Goal: Information Seeking & Learning: Learn about a topic

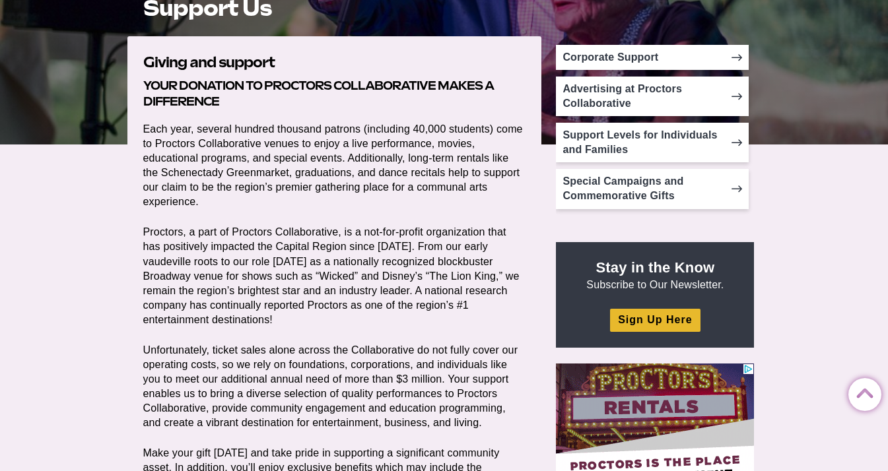
scroll to position [275, 0]
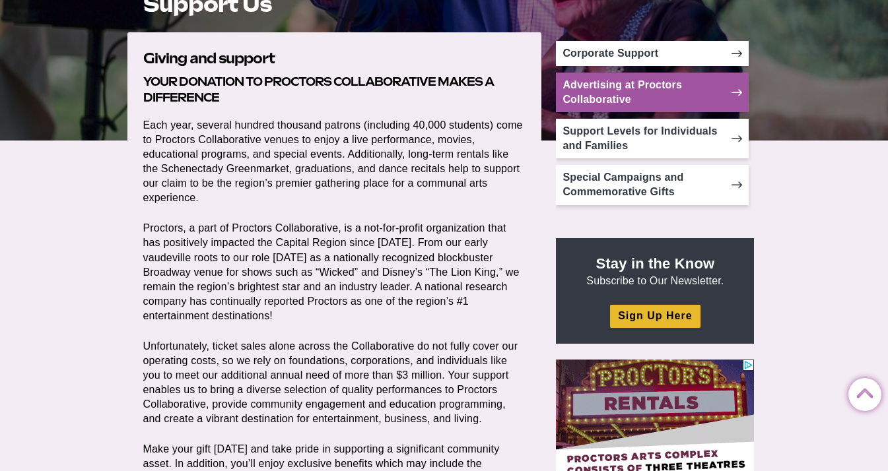
click at [733, 90] on icon at bounding box center [736, 92] width 11 height 11
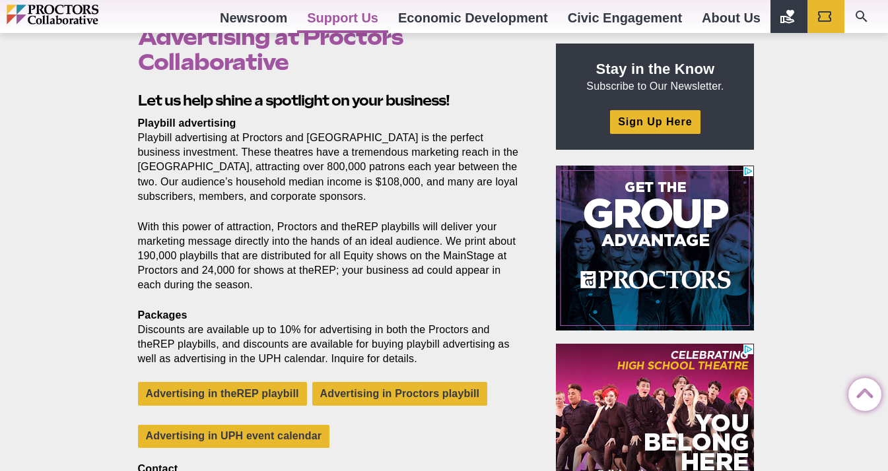
scroll to position [424, 0]
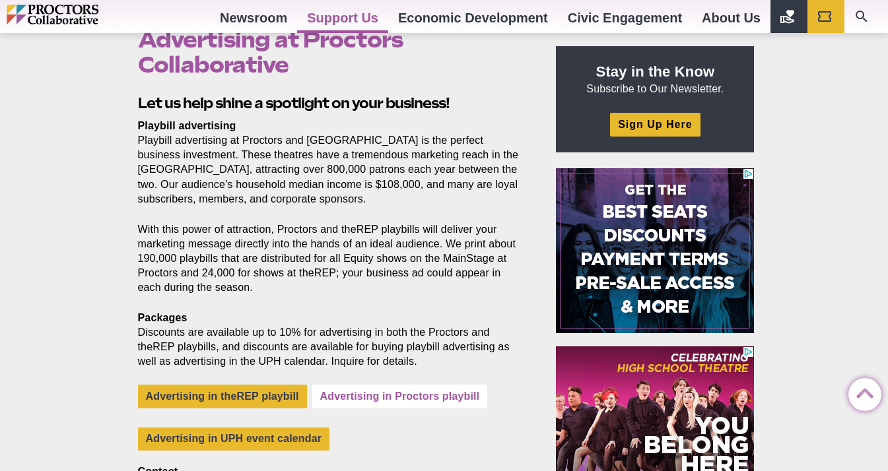
click at [437, 395] on link "Advertising in Proctors playbill" at bounding box center [400, 396] width 176 height 23
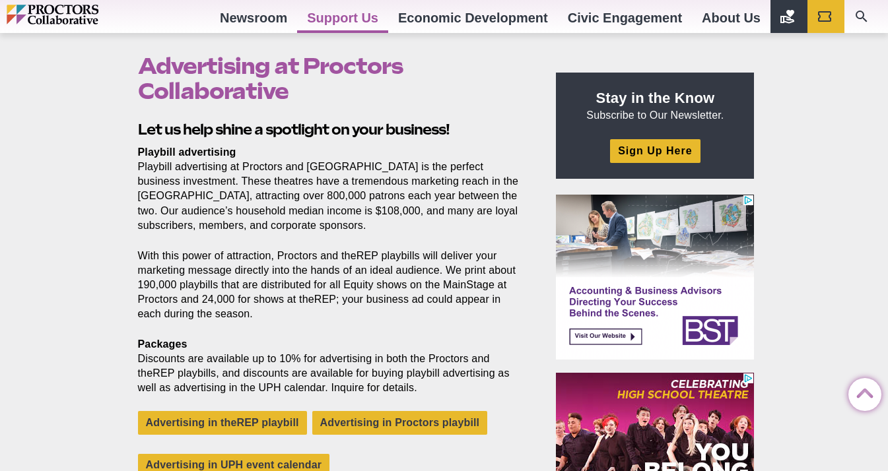
scroll to position [394, 0]
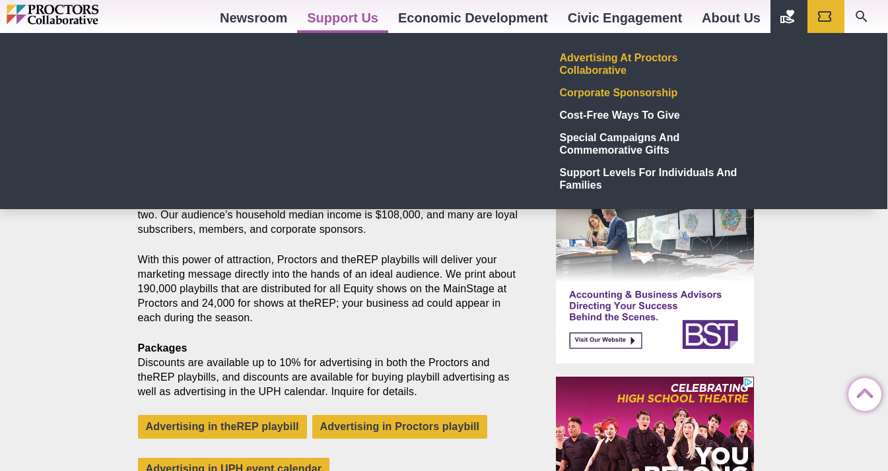
click at [574, 92] on link "Corporate Sponsorship" at bounding box center [651, 92] width 193 height 22
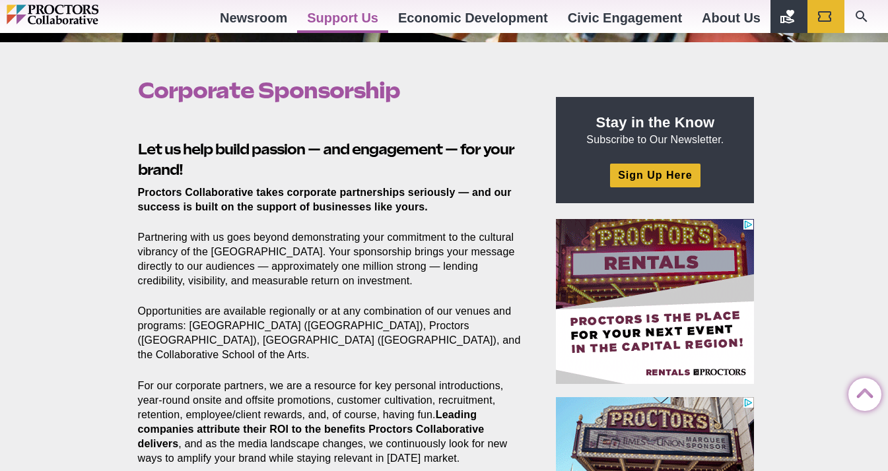
scroll to position [370, 0]
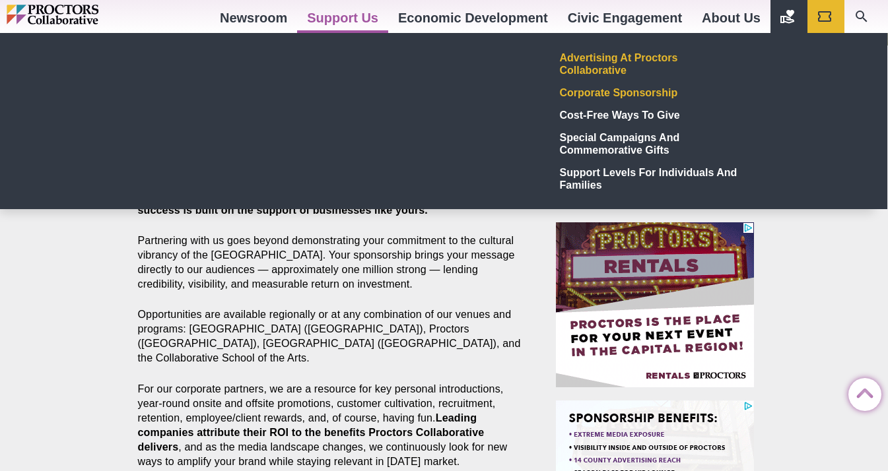
click at [595, 59] on link "Advertising at Proctors Collaborative" at bounding box center [651, 63] width 193 height 35
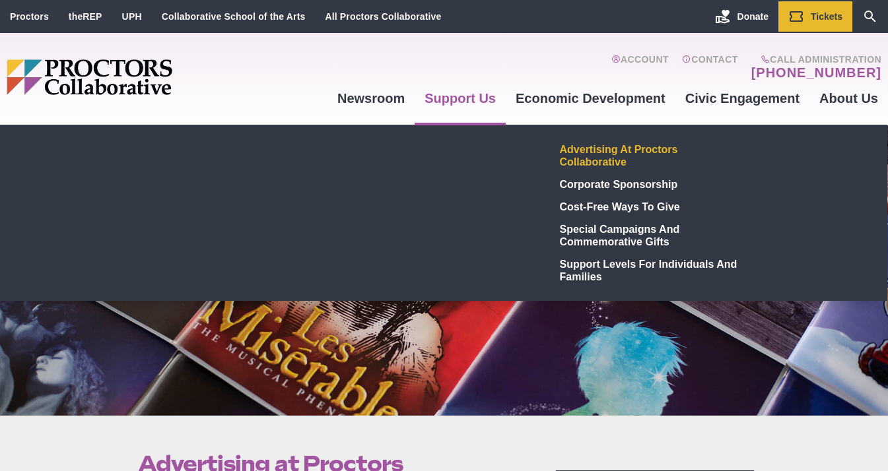
click at [578, 157] on link "Advertising at Proctors Collaborative" at bounding box center [651, 155] width 193 height 35
click at [461, 99] on link "Support Us" at bounding box center [460, 99] width 91 height 36
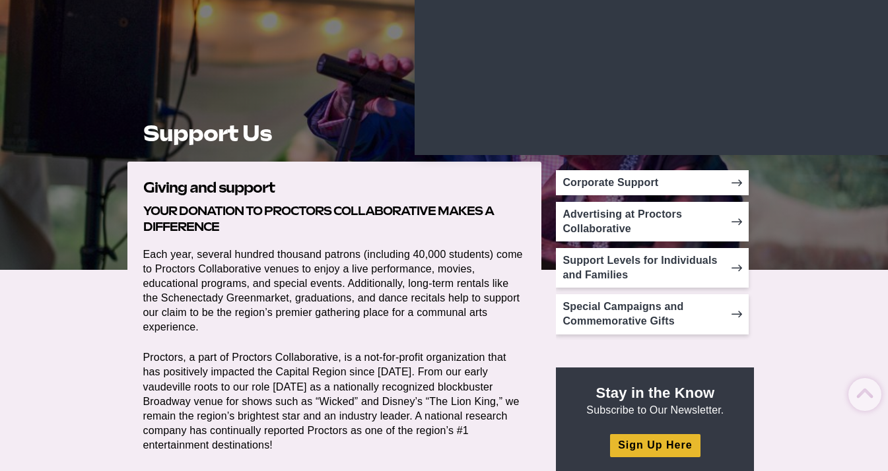
scroll to position [143, 0]
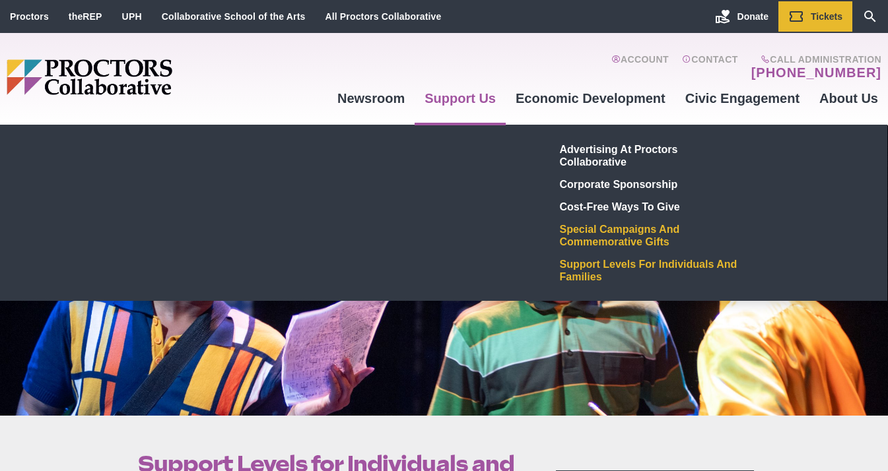
click at [582, 229] on link "Special Campaigns and Commemorative Gifts" at bounding box center [651, 235] width 193 height 35
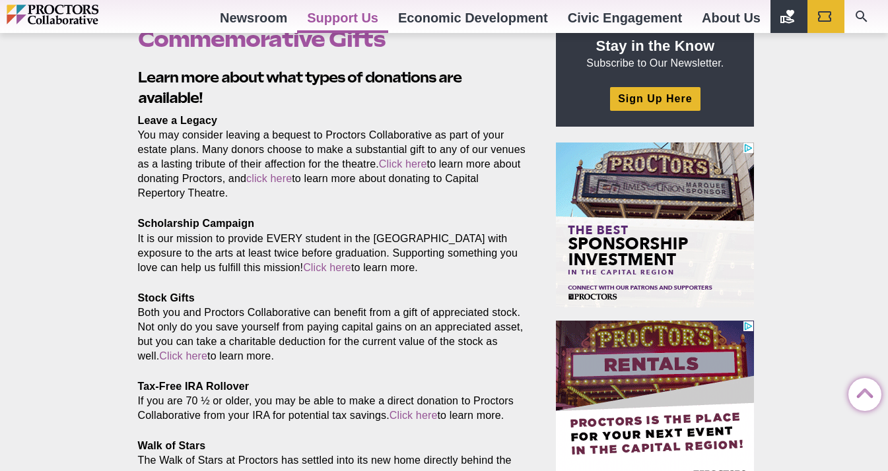
scroll to position [454, 0]
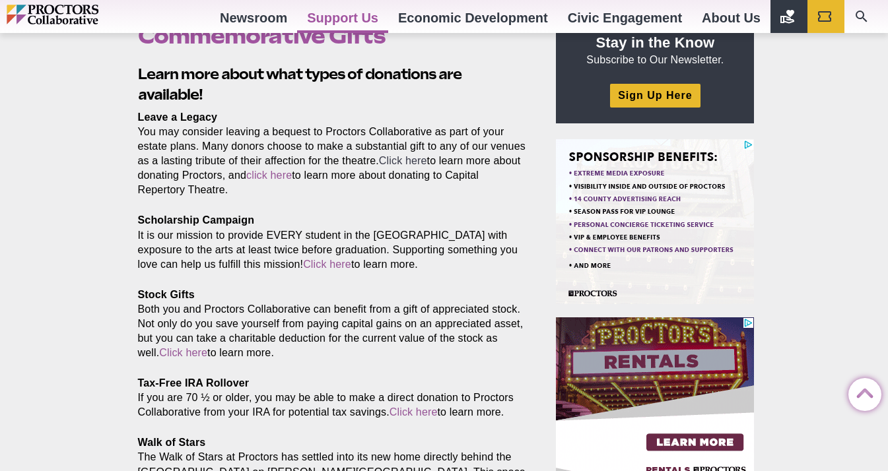
click at [427, 158] on link "Click here" at bounding box center [403, 160] width 48 height 11
